Goal: Transaction & Acquisition: Purchase product/service

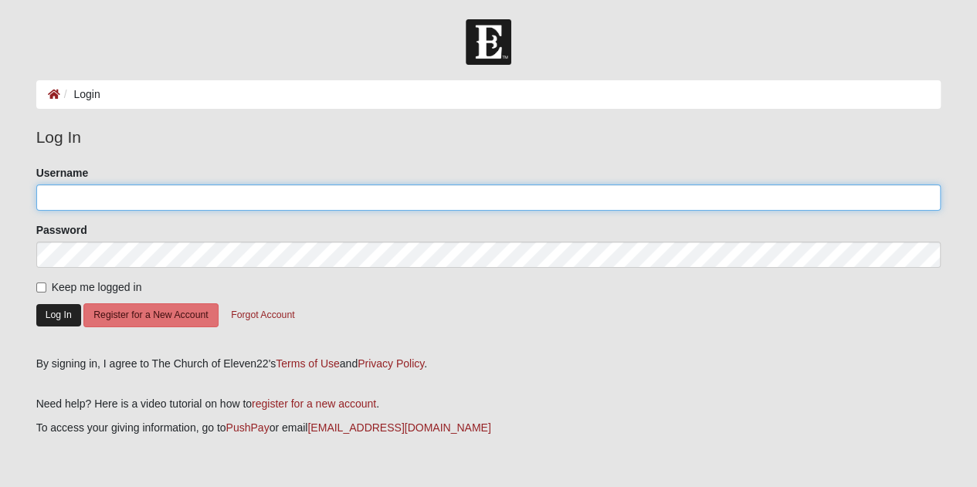
type input "[PERSON_NAME][EMAIL_ADDRESS][DOMAIN_NAME]"
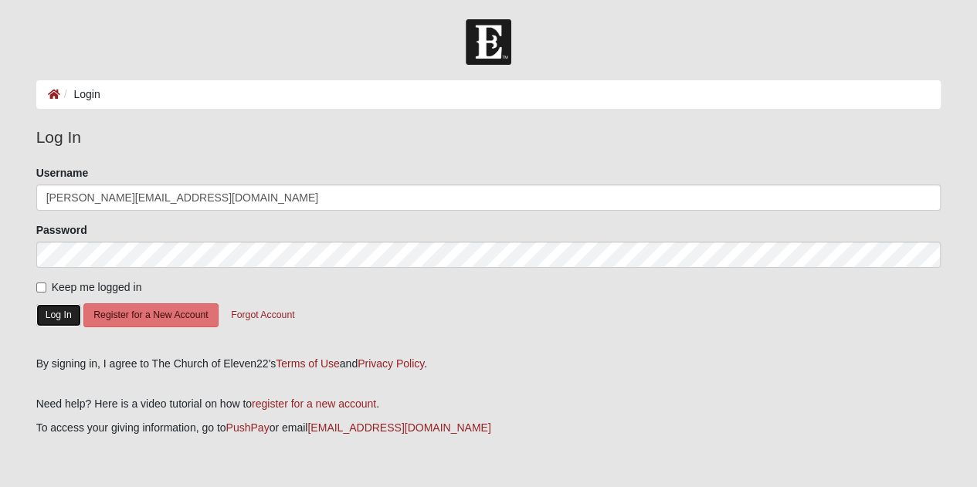
click at [62, 308] on button "Log In" at bounding box center [58, 315] width 45 height 22
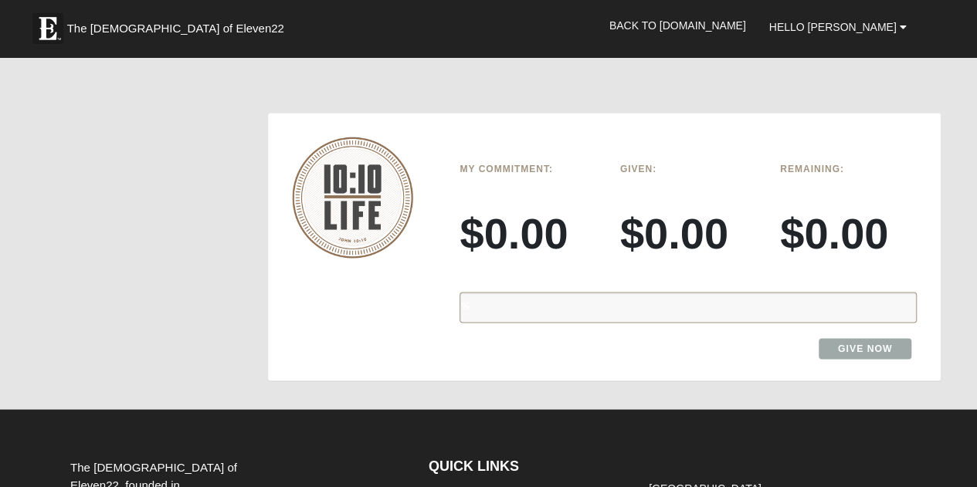
scroll to position [1359, 0]
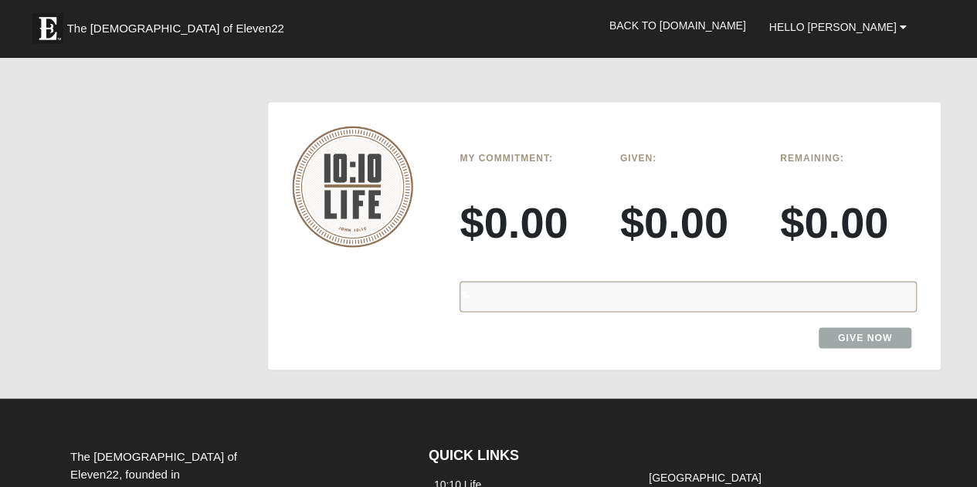
click at [781, 281] on div "%" at bounding box center [687, 296] width 457 height 31
click at [878, 327] on link "Give Now" at bounding box center [864, 337] width 93 height 21
